Goal: Task Accomplishment & Management: Manage account settings

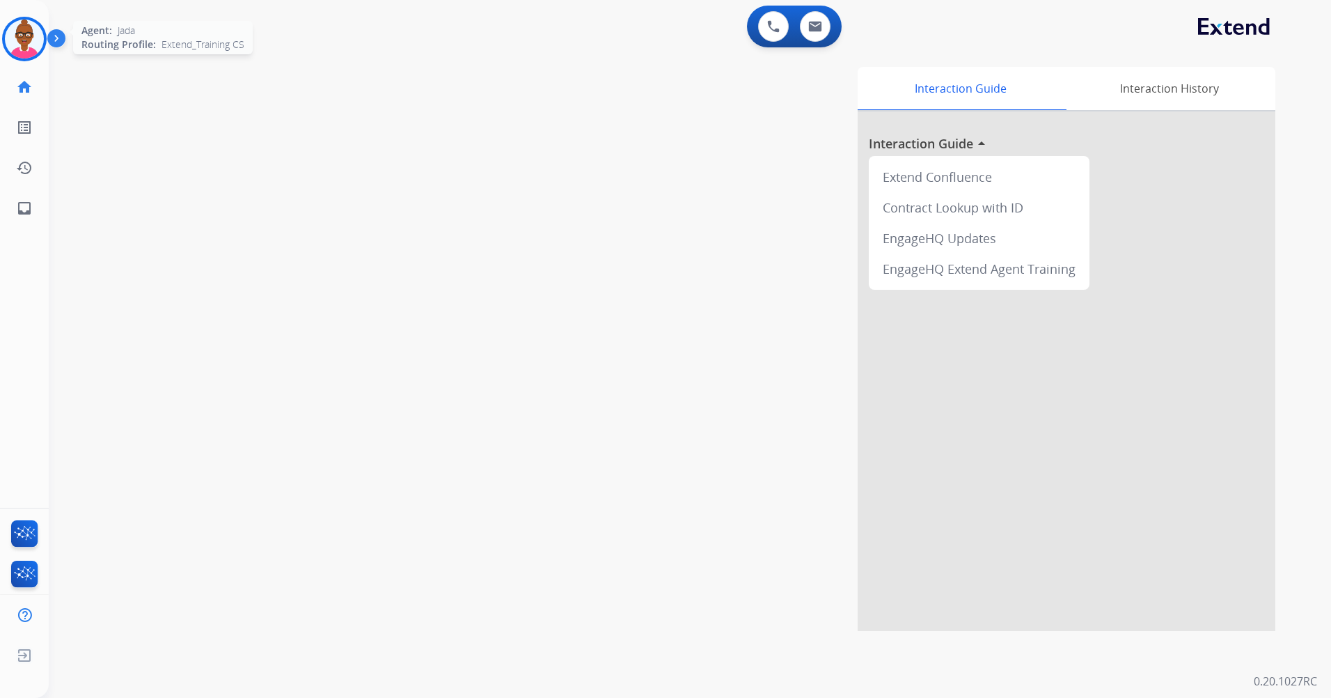
click at [14, 43] on img at bounding box center [24, 38] width 39 height 39
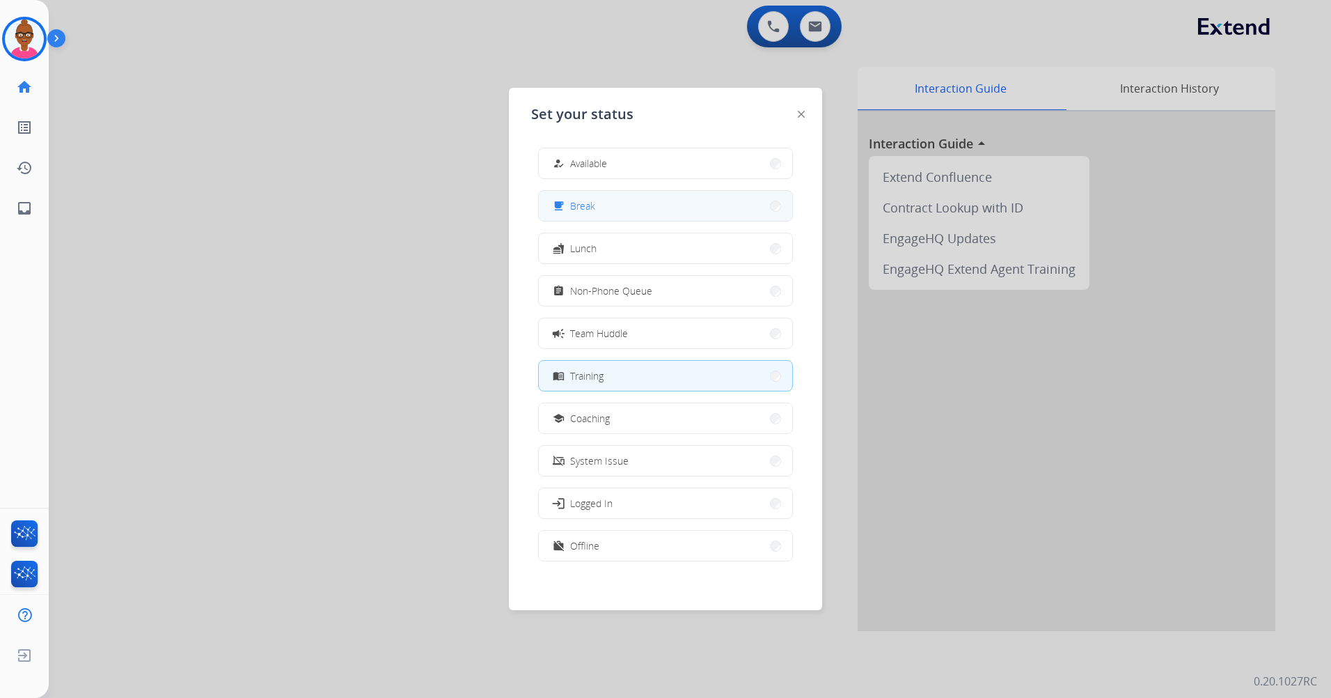
click at [570, 198] on div "free_breakfast Break" at bounding box center [572, 206] width 45 height 17
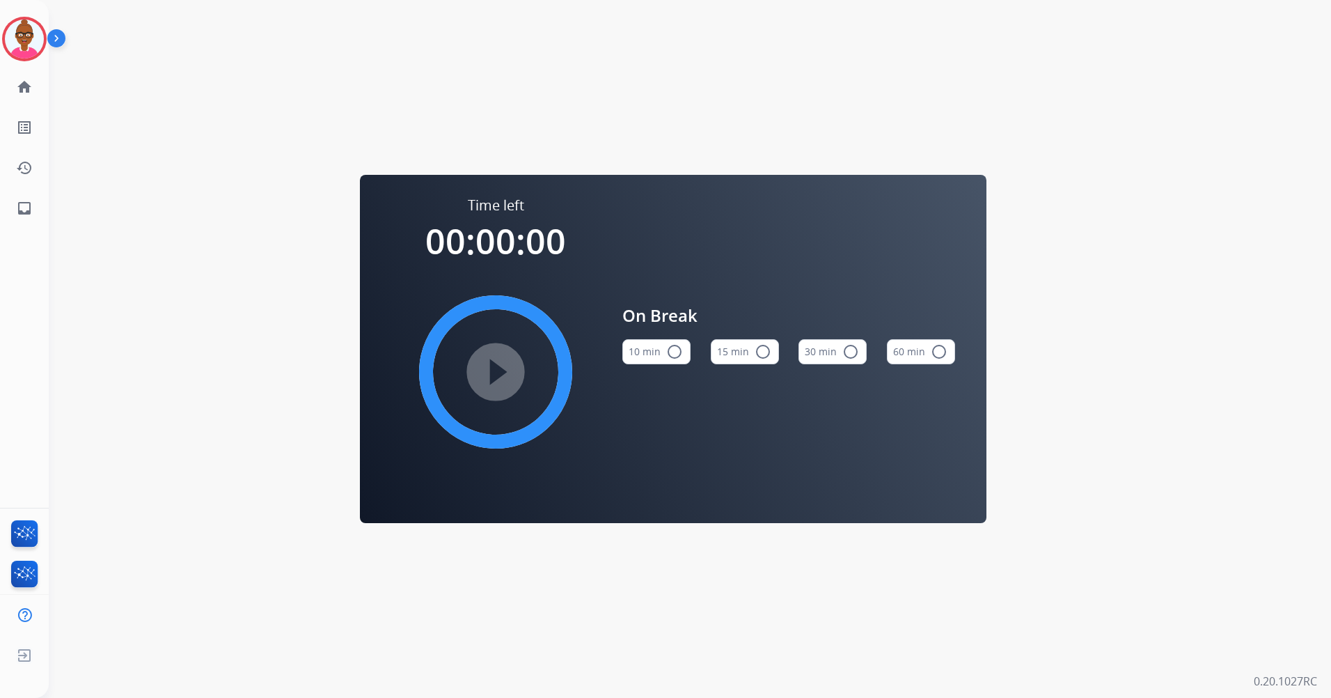
click at [766, 347] on mat-icon "radio_button_unchecked" at bounding box center [763, 351] width 17 height 17
click at [34, 33] on img at bounding box center [24, 38] width 39 height 39
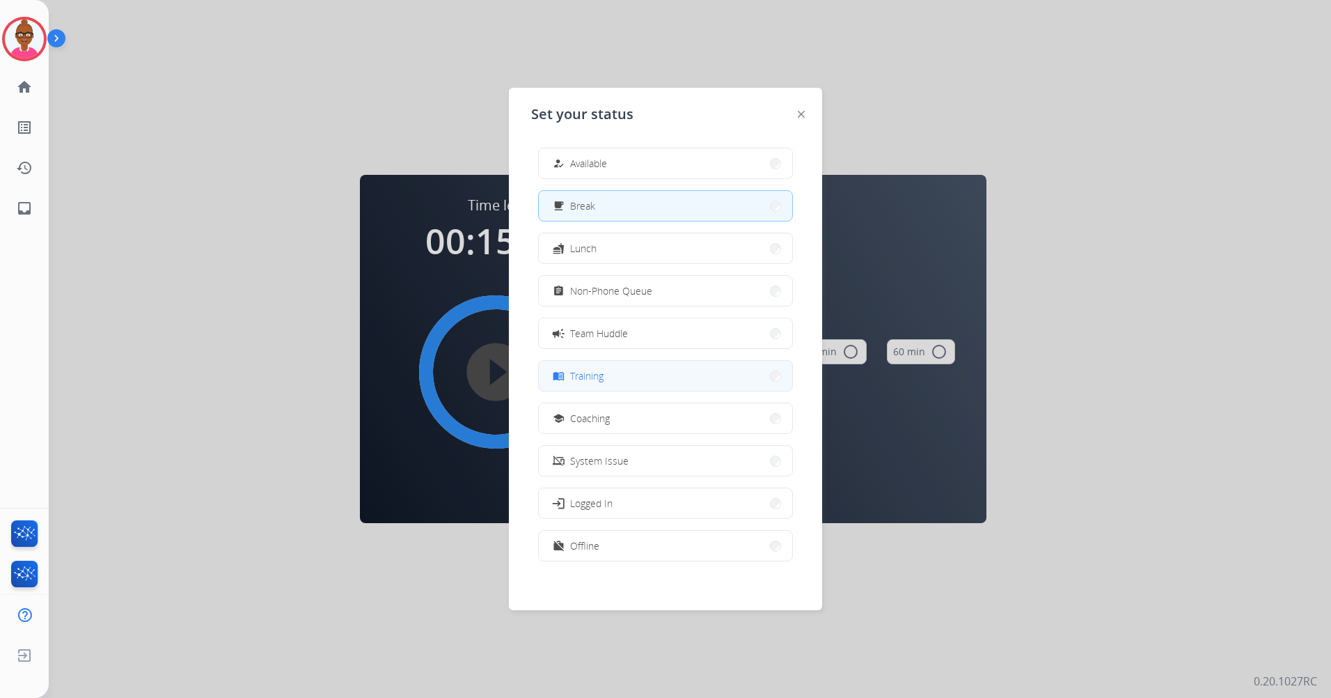
click at [613, 378] on button "menu_book Training" at bounding box center [665, 376] width 253 height 30
